Goal: Task Accomplishment & Management: Complete application form

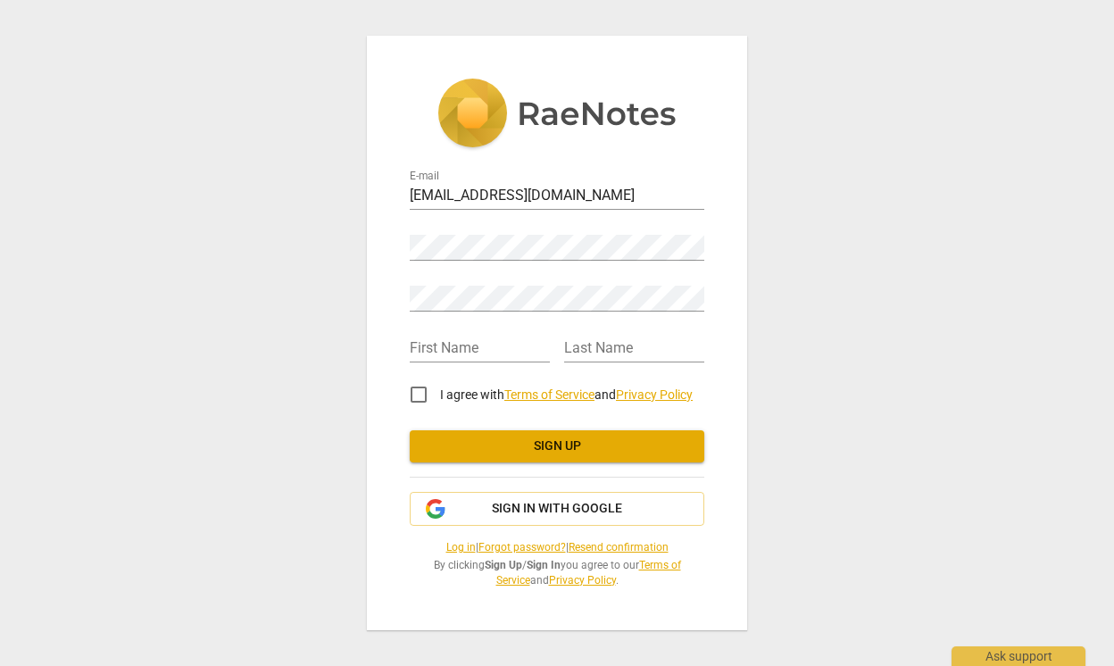
click at [843, 274] on div "E-mail [EMAIL_ADDRESS][DOMAIN_NAME] Password Retype Password First Name Last Na…" at bounding box center [557, 333] width 1114 height 666
click at [734, 311] on div "E-mail [EMAIL_ADDRESS][DOMAIN_NAME] Password Retype Password First Name Last Na…" at bounding box center [557, 333] width 380 height 594
type input "[PERSON_NAME]"
click at [416, 386] on input "I agree with Terms of Service and Privacy Policy" at bounding box center [418, 394] width 43 height 43
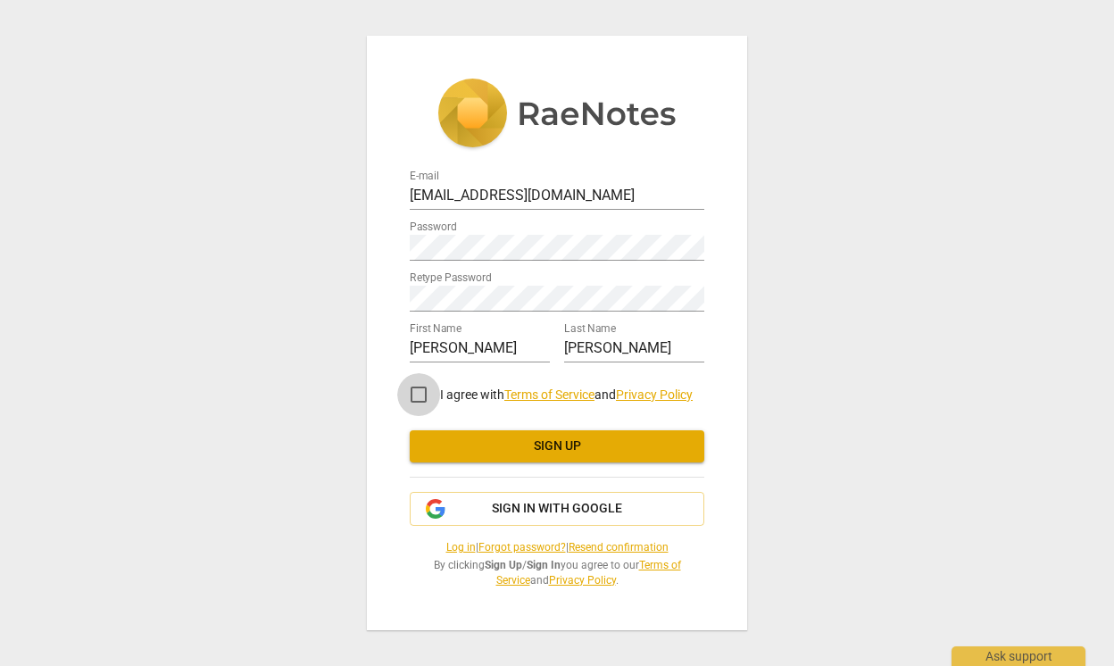
checkbox input "true"
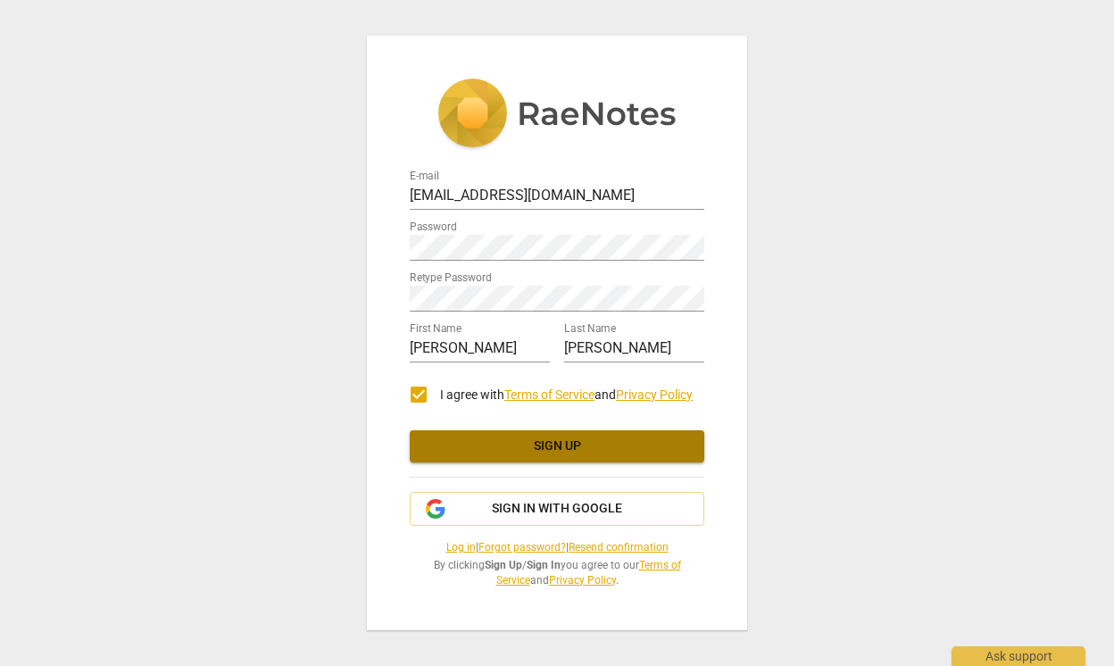
click at [484, 455] on span "Sign up" at bounding box center [557, 446] width 266 height 18
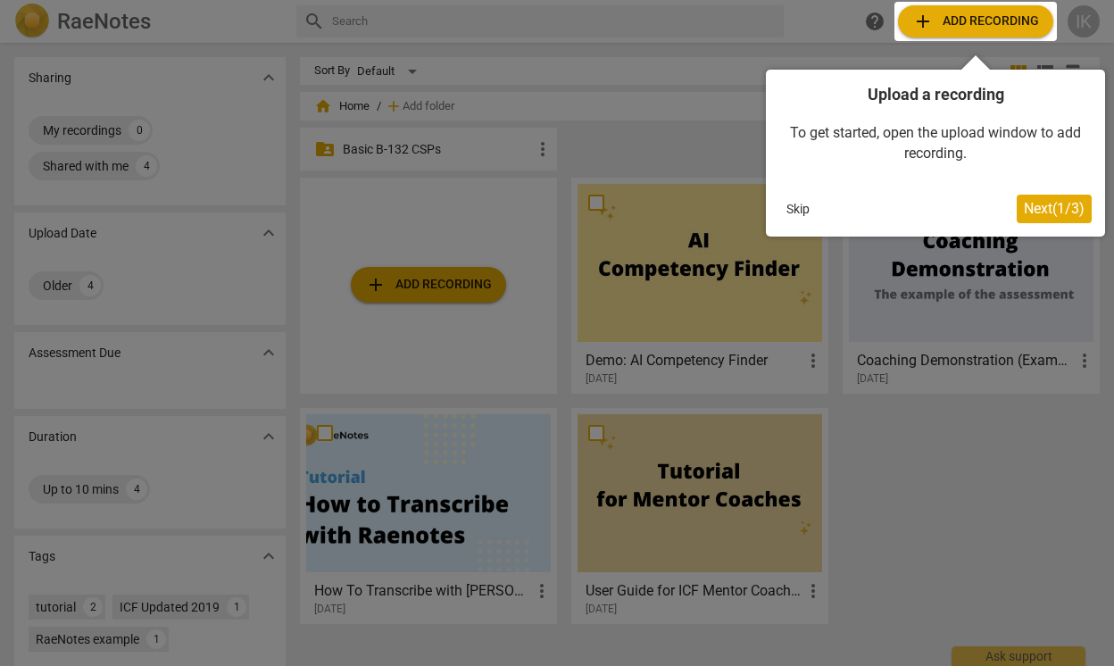
click at [1040, 206] on span "Next ( 1 / 3 )" at bounding box center [1054, 208] width 61 height 17
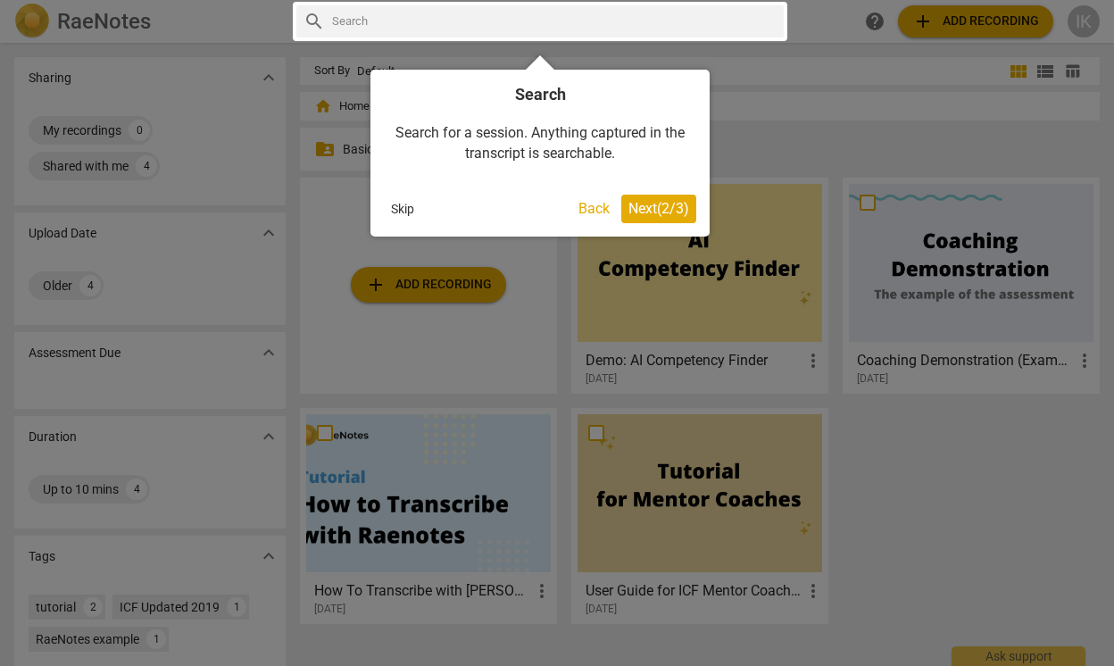
click at [653, 207] on span "Next ( 2 / 3 )" at bounding box center [658, 208] width 61 height 17
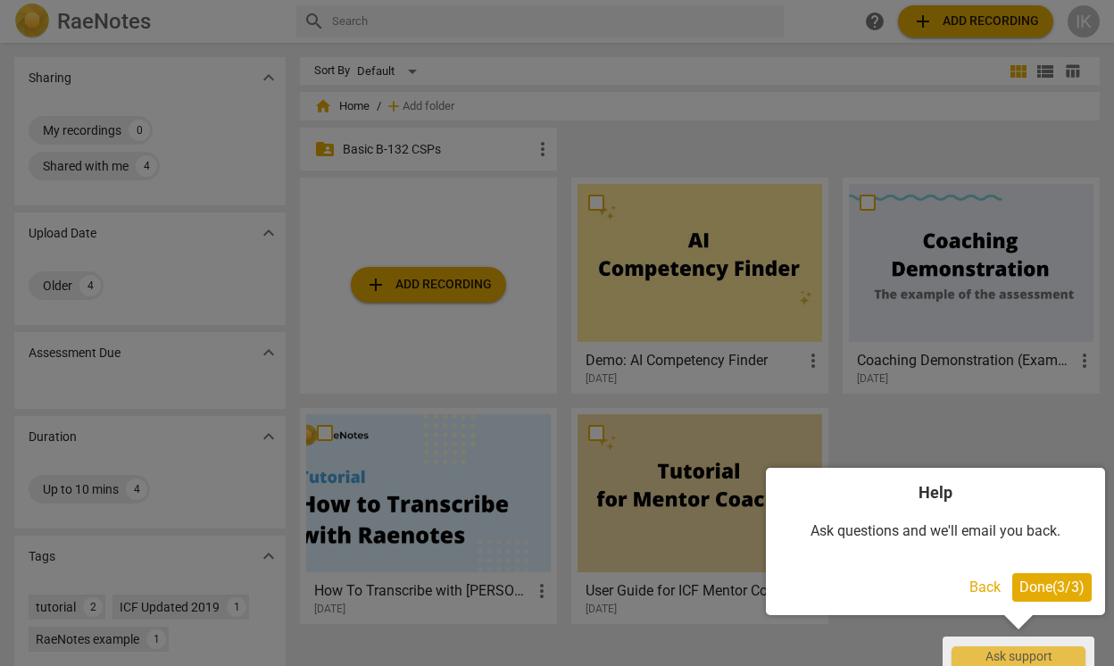
click at [1053, 590] on span "Done ( 3 / 3 )" at bounding box center [1051, 586] width 65 height 17
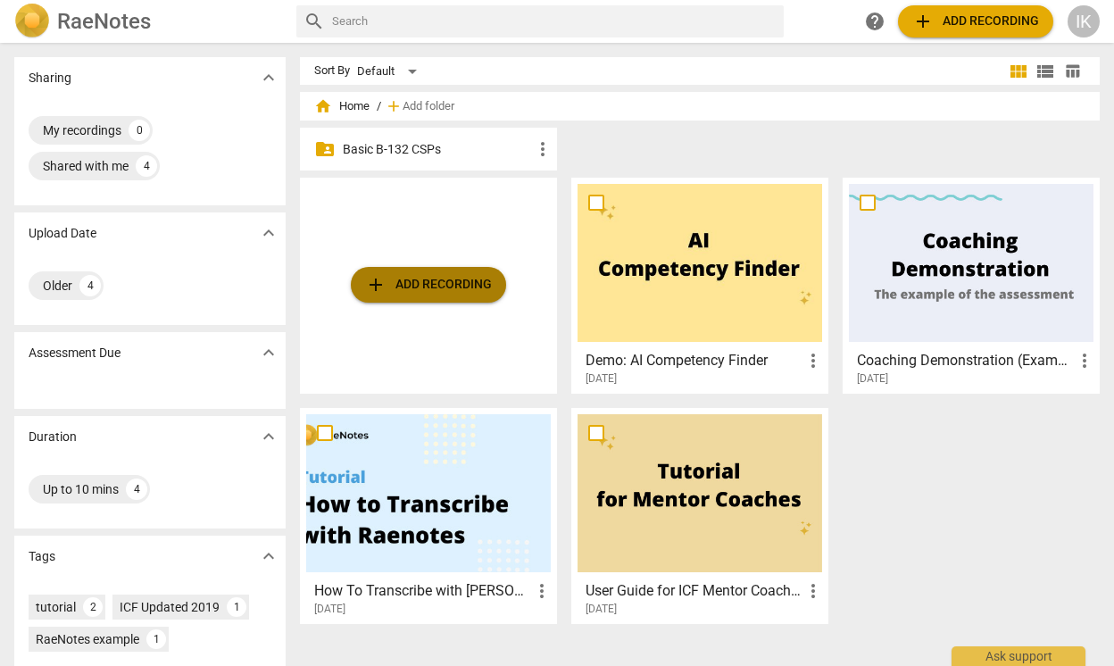
click at [394, 273] on button "add Add recording" at bounding box center [428, 285] width 155 height 36
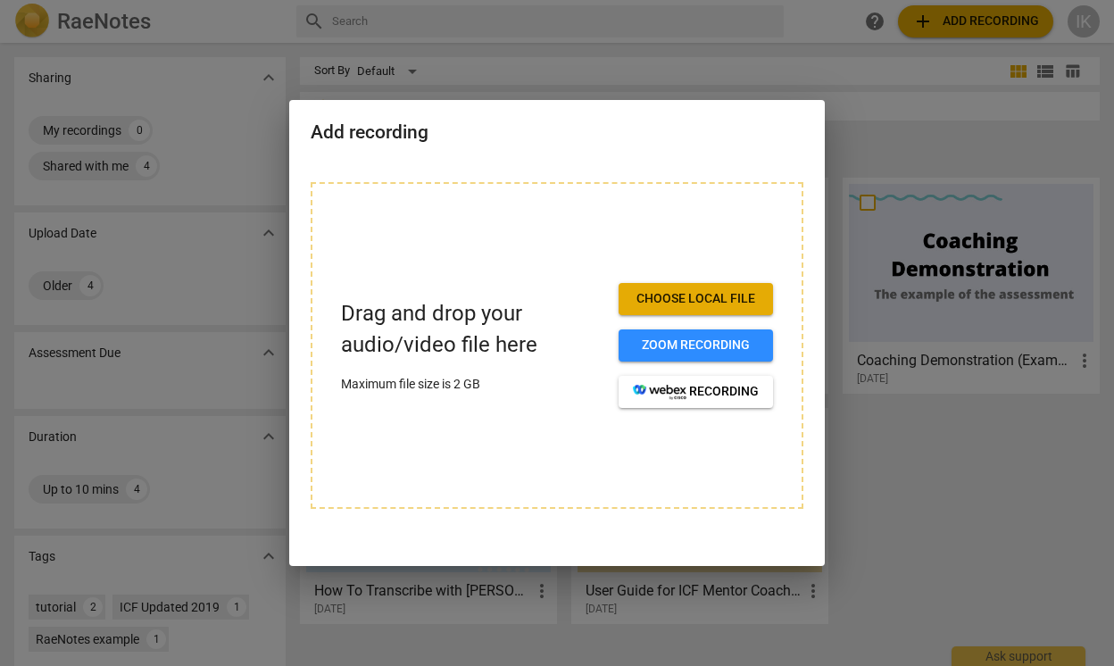
click at [884, 259] on div at bounding box center [557, 333] width 1114 height 666
